Goal: Information Seeking & Learning: Learn about a topic

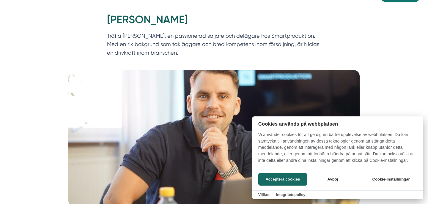
scroll to position [100, 0]
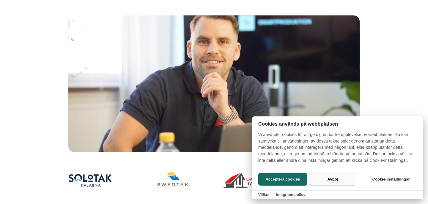
click at [332, 182] on button "Avböj" at bounding box center [332, 179] width 47 height 12
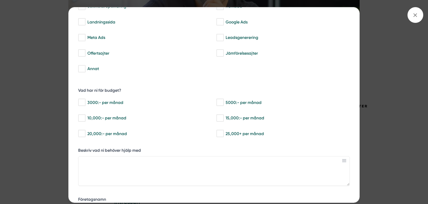
scroll to position [0, 0]
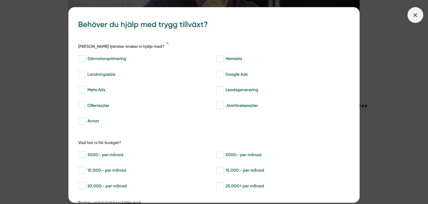
click at [417, 15] on icon at bounding box center [415, 15] width 7 height 7
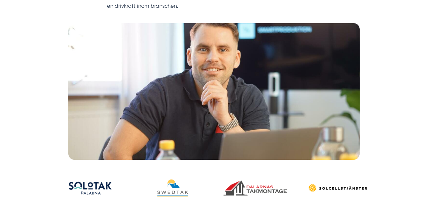
scroll to position [71, 0]
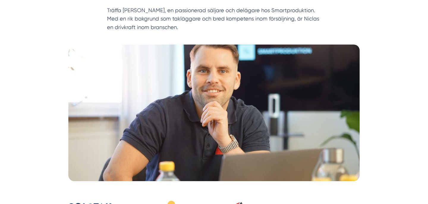
click at [213, 20] on p "Träffa [PERSON_NAME], en passionerad säljare och delägare hos Smartproduktion. …" at bounding box center [214, 20] width 214 height 28
click at [250, 21] on p "Träffa [PERSON_NAME], en passionerad säljare och delägare hos Smartproduktion. …" at bounding box center [214, 20] width 214 height 28
click at [266, 21] on p "Träffa [PERSON_NAME], en passionerad säljare och delägare hos Smartproduktion. …" at bounding box center [214, 20] width 214 height 28
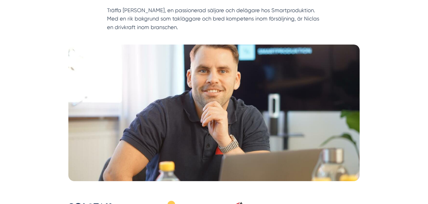
click at [266, 21] on p "Träffa [PERSON_NAME], en passionerad säljare och delägare hos Smartproduktion. …" at bounding box center [214, 20] width 214 height 28
click at [278, 21] on p "Träffa [PERSON_NAME], en passionerad säljare och delägare hos Smartproduktion. …" at bounding box center [214, 20] width 214 height 28
click at [233, 21] on p "Träffa [PERSON_NAME], en passionerad säljare och delägare hos Smartproduktion. …" at bounding box center [214, 20] width 214 height 28
click at [257, 20] on p "Träffa [PERSON_NAME], en passionerad säljare och delägare hos Smartproduktion. …" at bounding box center [214, 20] width 214 height 28
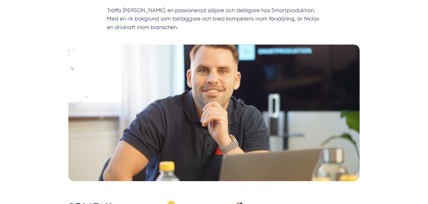
click at [257, 20] on p "Träffa [PERSON_NAME], en passionerad säljare och delägare hos Smartproduktion. …" at bounding box center [214, 20] width 214 height 28
click at [273, 19] on p "Träffa [PERSON_NAME], en passionerad säljare och delägare hos Smartproduktion. …" at bounding box center [214, 20] width 214 height 28
click at [298, 19] on p "Träffa [PERSON_NAME], en passionerad säljare och delägare hos Smartproduktion. …" at bounding box center [214, 20] width 214 height 28
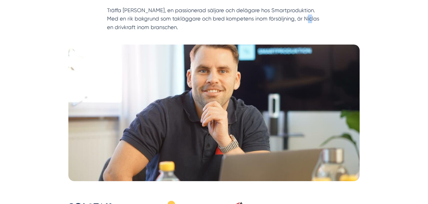
click at [292, 20] on p "Träffa [PERSON_NAME], en passionerad säljare och delägare hos Smartproduktion. …" at bounding box center [214, 20] width 214 height 28
click at [283, 20] on p "Träffa [PERSON_NAME], en passionerad säljare och delägare hos Smartproduktion. …" at bounding box center [214, 20] width 214 height 28
click at [152, 29] on p "Träffa [PERSON_NAME], en passionerad säljare och delägare hos Smartproduktion. …" at bounding box center [214, 20] width 214 height 28
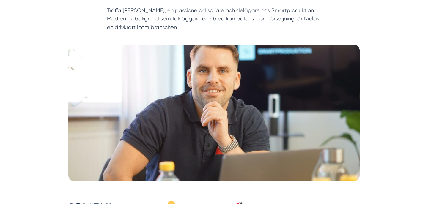
click at [152, 29] on p "Träffa [PERSON_NAME], en passionerad säljare och delägare hos Smartproduktion. …" at bounding box center [214, 20] width 214 height 28
click at [135, 29] on p "Träffa [PERSON_NAME], en passionerad säljare och delägare hos Smartproduktion. …" at bounding box center [214, 20] width 214 height 28
click at [156, 28] on p "Träffa [PERSON_NAME], en passionerad säljare och delägare hos Smartproduktion. …" at bounding box center [214, 20] width 214 height 28
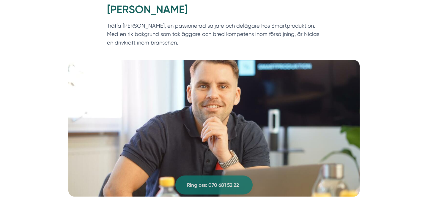
scroll to position [0, 0]
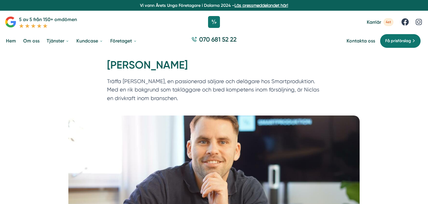
click at [8, 40] on link "Hem" at bounding box center [11, 40] width 12 height 15
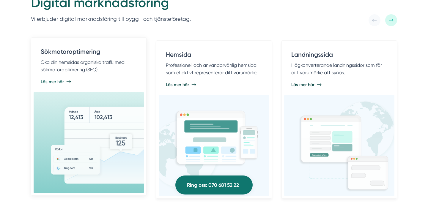
scroll to position [362, 0]
